Goal: Task Accomplishment & Management: Use online tool/utility

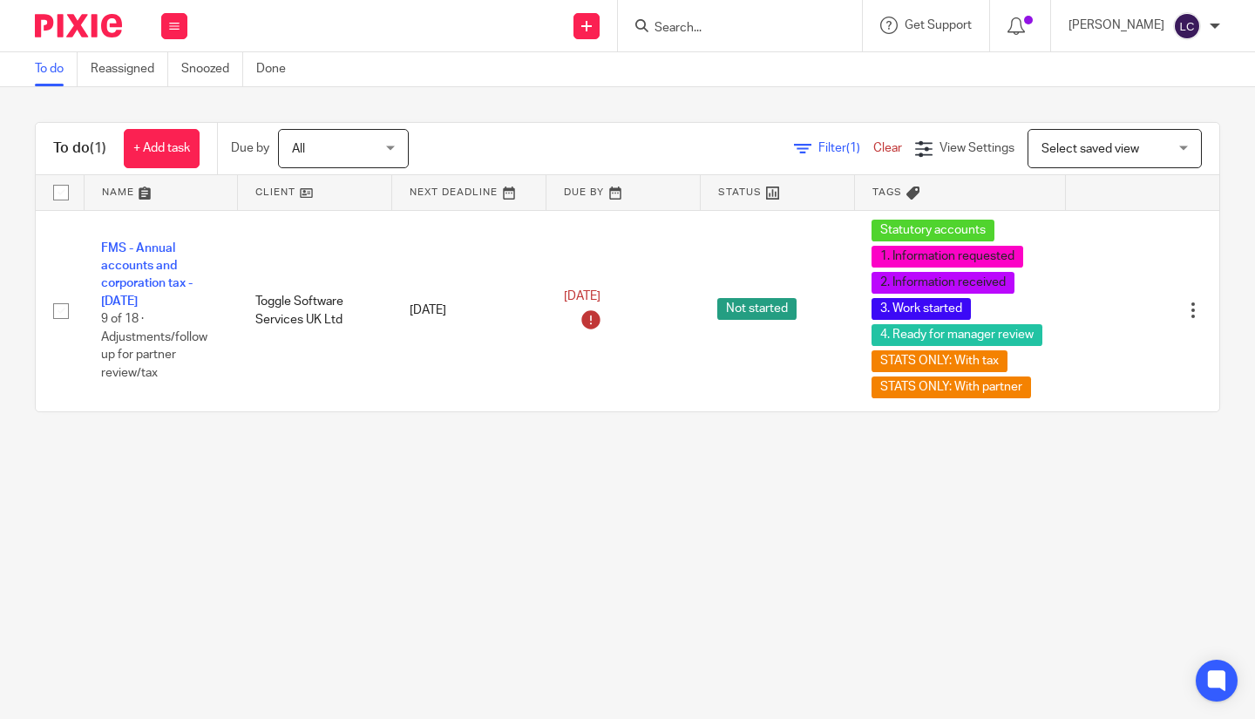
click at [701, 34] on input "Search" at bounding box center [731, 29] width 157 height 16
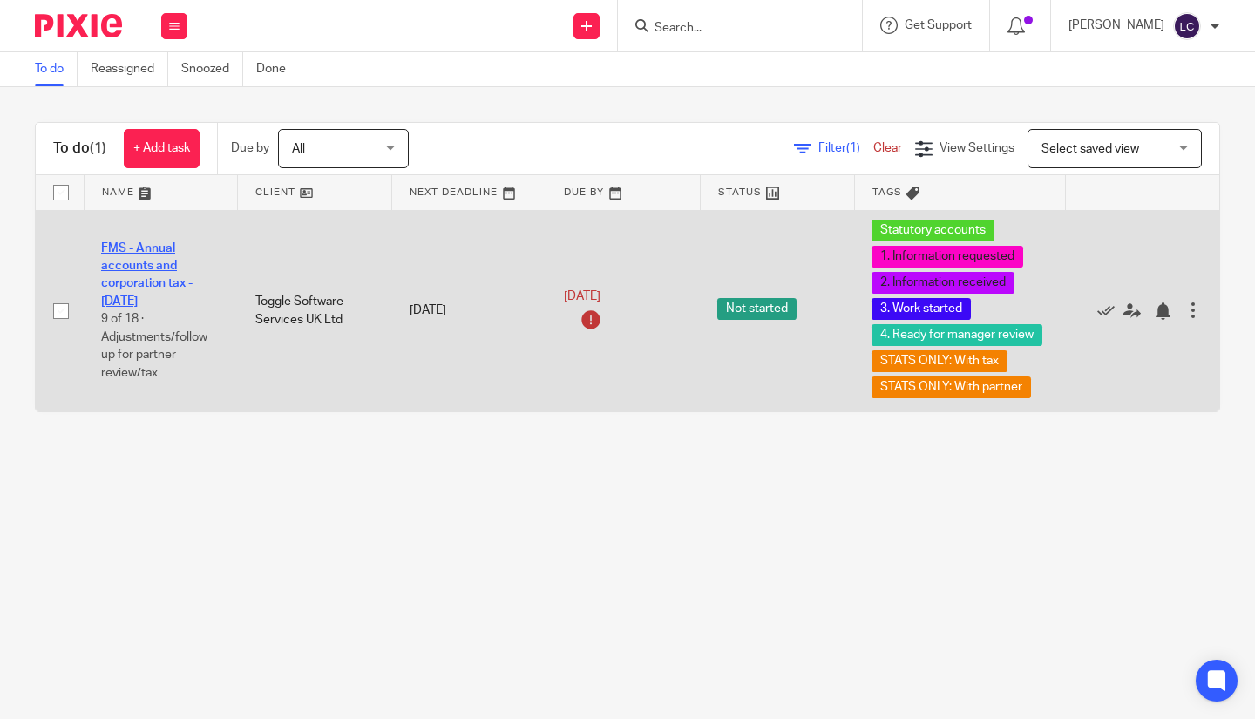
click at [140, 286] on link "FMS - Annual accounts and corporation tax - [DATE]" at bounding box center [147, 274] width 92 height 65
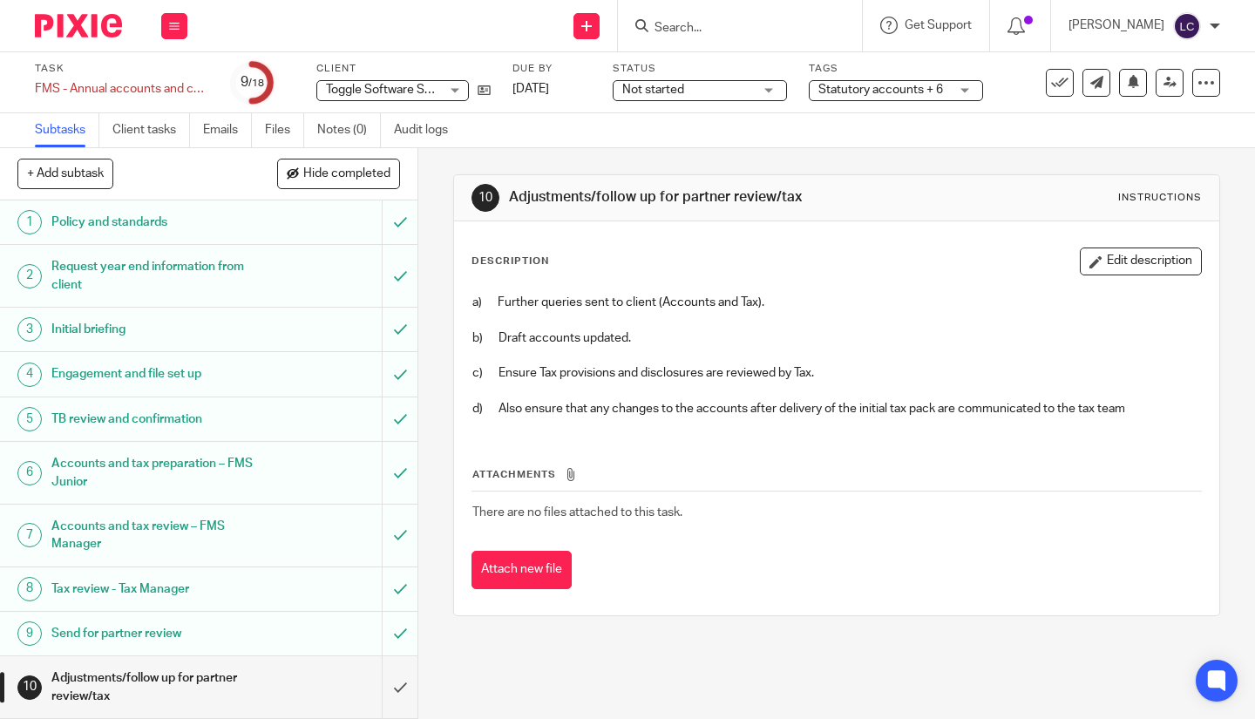
click at [156, 453] on h1 "Accounts and tax preparation – FMS Junior" at bounding box center [155, 473] width 209 height 44
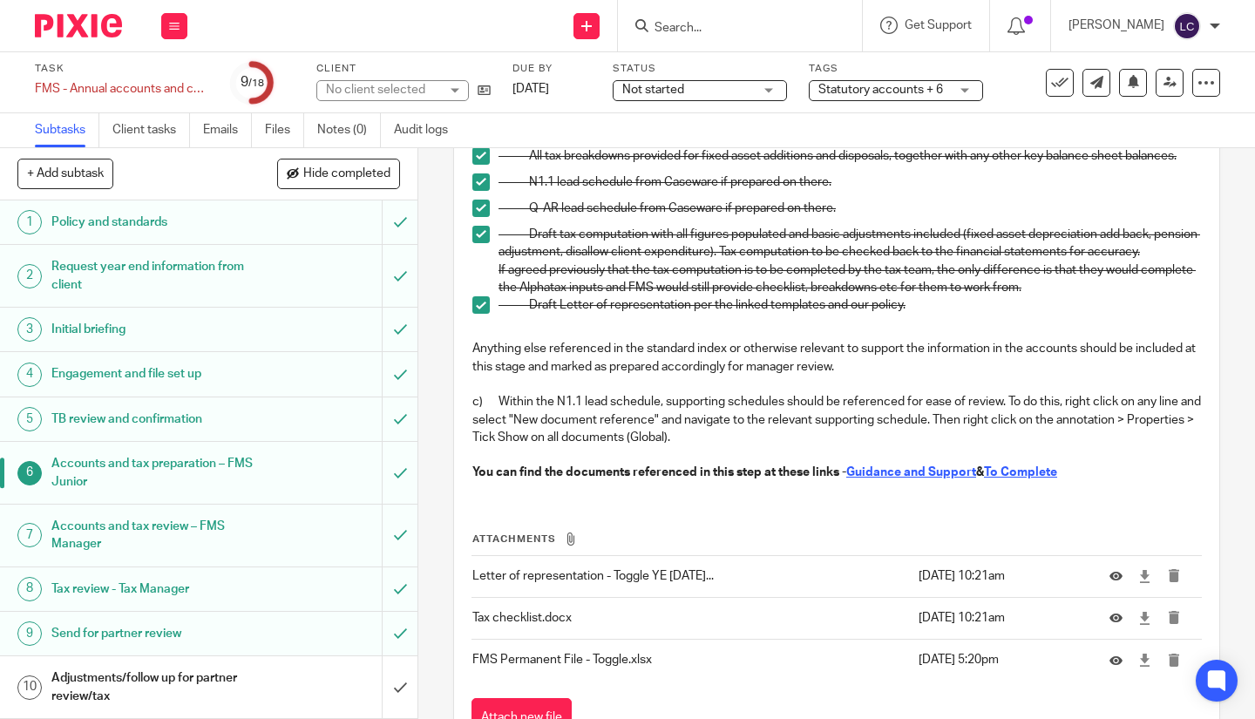
scroll to position [630, 0]
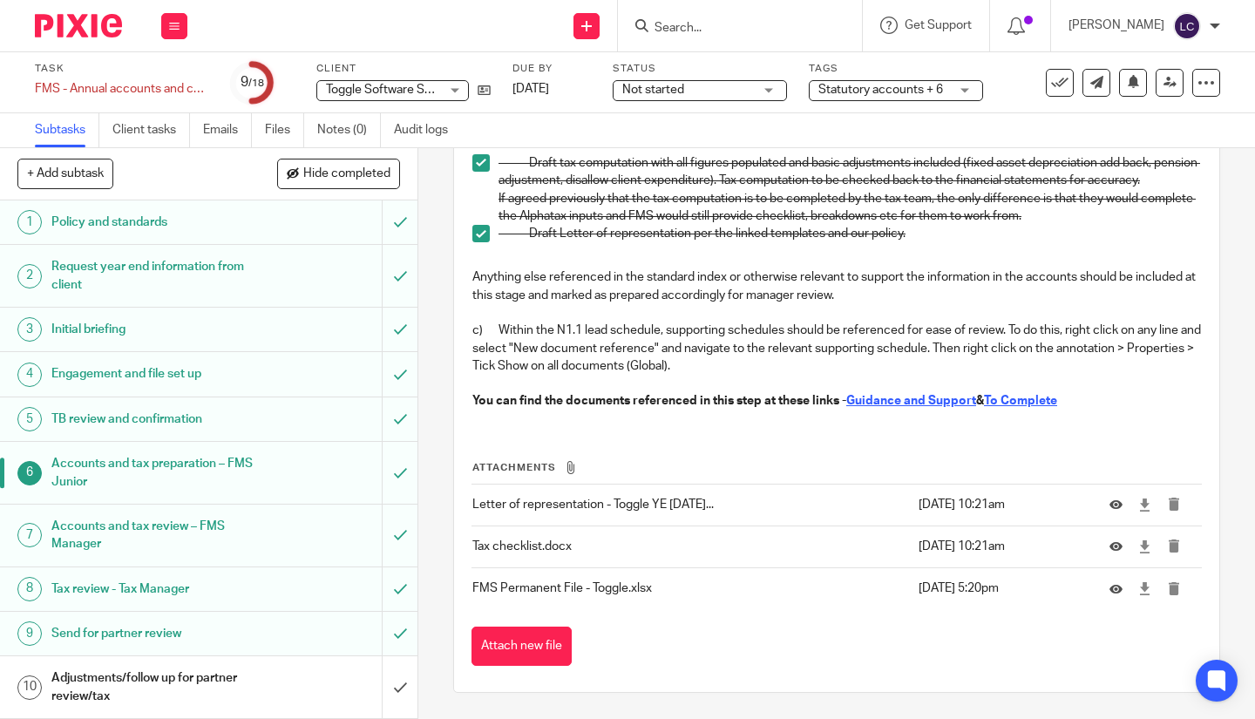
click at [1036, 401] on u "To Complete" at bounding box center [1020, 401] width 73 height 12
click at [103, 421] on h1 "TB review and confirmation" at bounding box center [155, 419] width 209 height 26
click at [142, 429] on h1 "TB review and confirmation" at bounding box center [155, 419] width 209 height 26
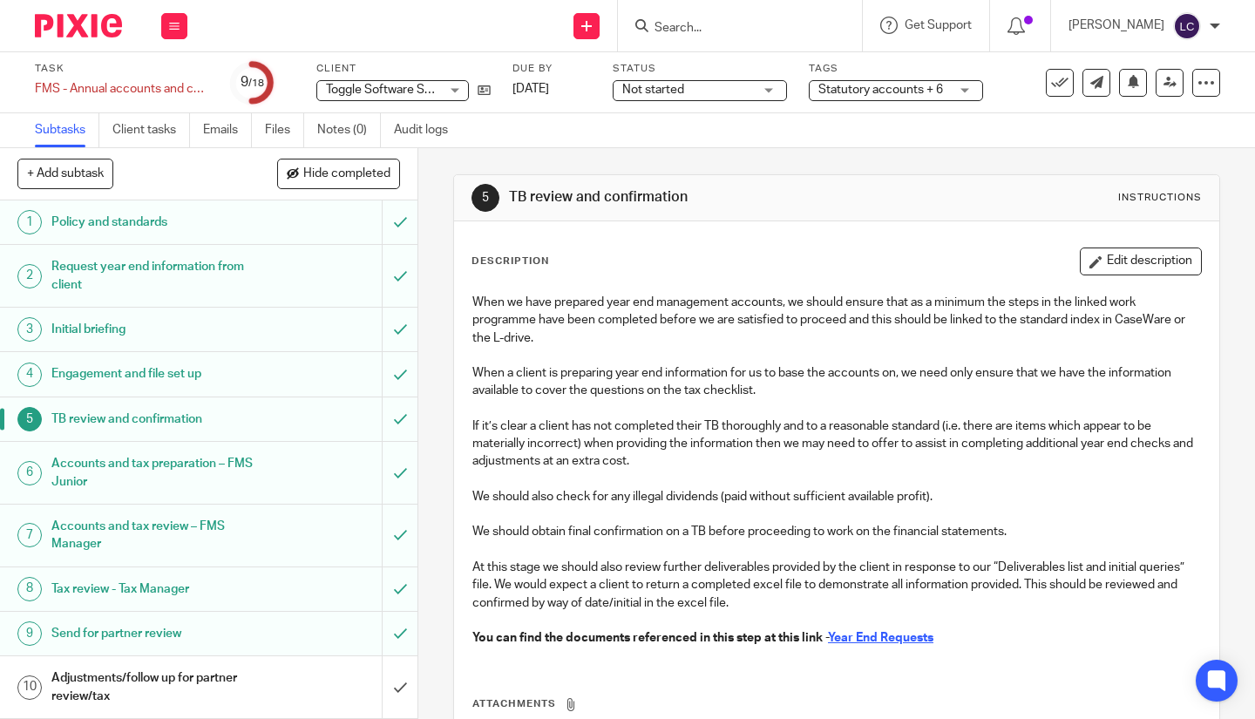
scroll to position [153, 0]
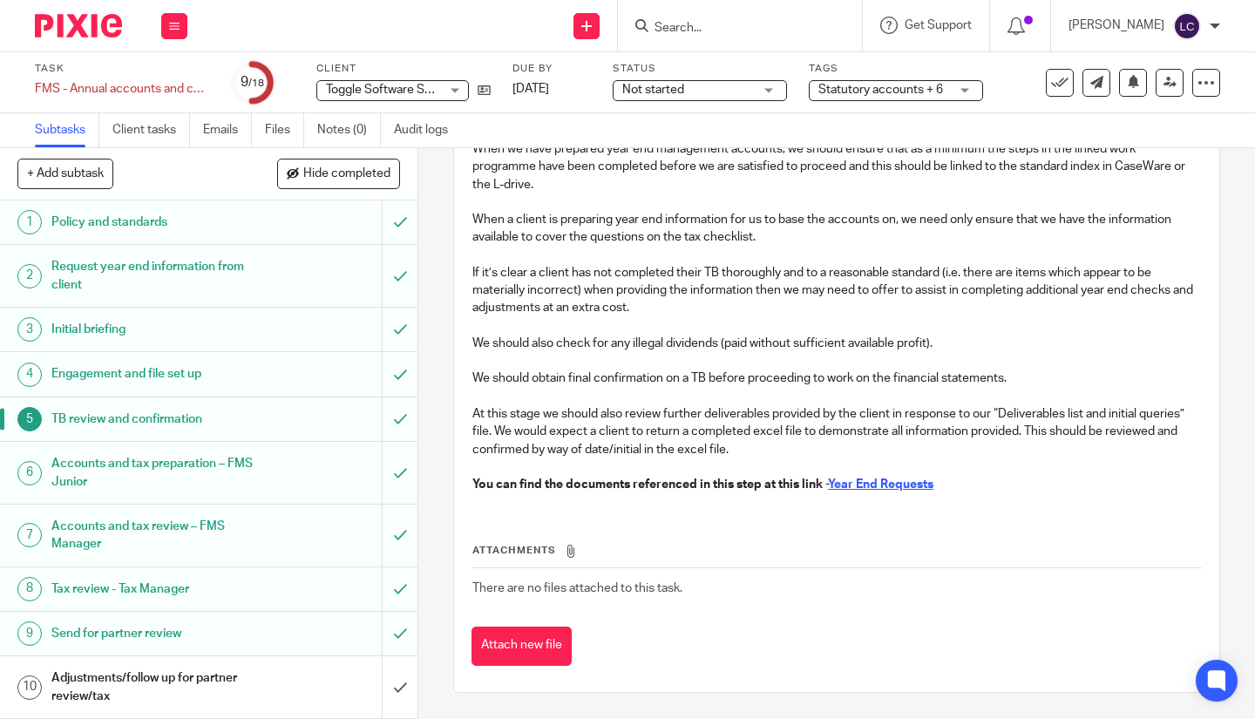
click at [883, 486] on u "Year End Requests" at bounding box center [880, 485] width 105 height 12
click at [107, 383] on h1 "Engagement and file set up" at bounding box center [155, 374] width 209 height 26
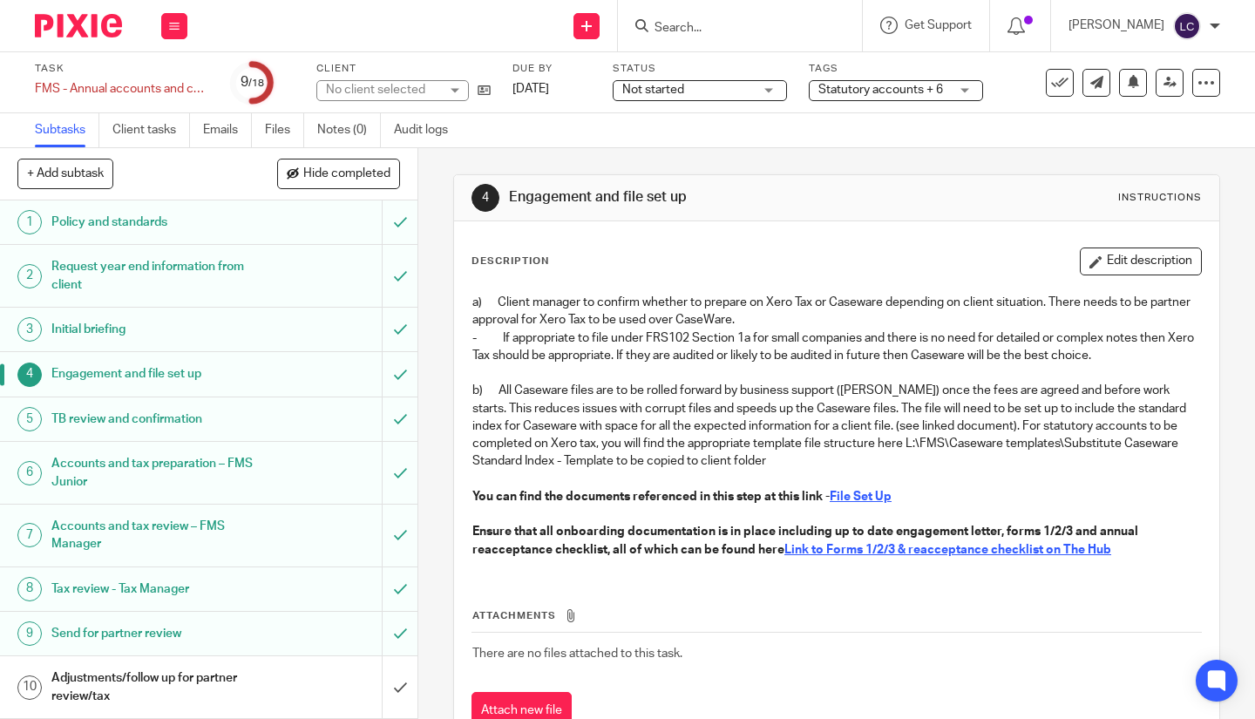
click at [854, 549] on u "Link to Forms 1/2/3 & reacceptance checklist on The Hub" at bounding box center [947, 550] width 327 height 12
